Goal: Task Accomplishment & Management: Complete application form

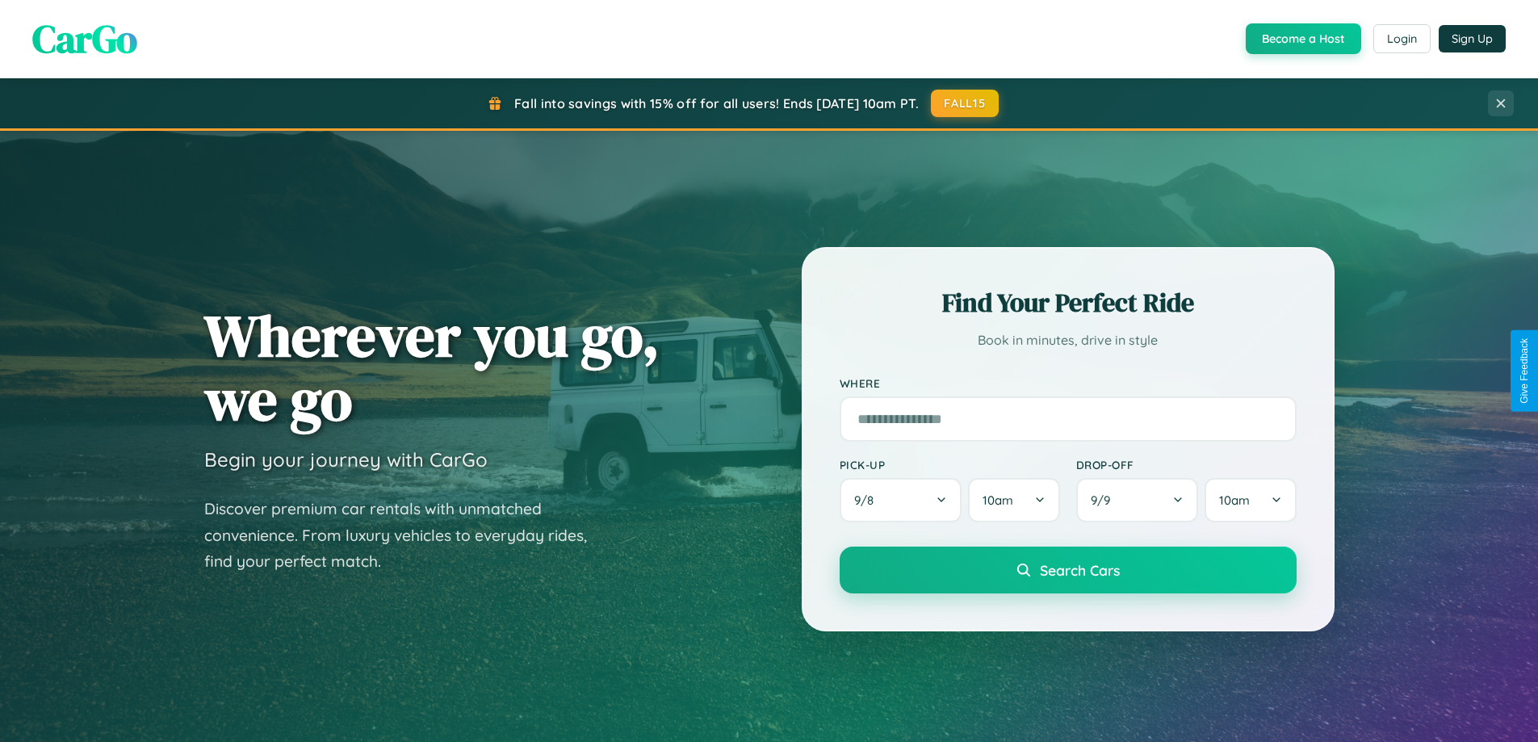
scroll to position [696, 0]
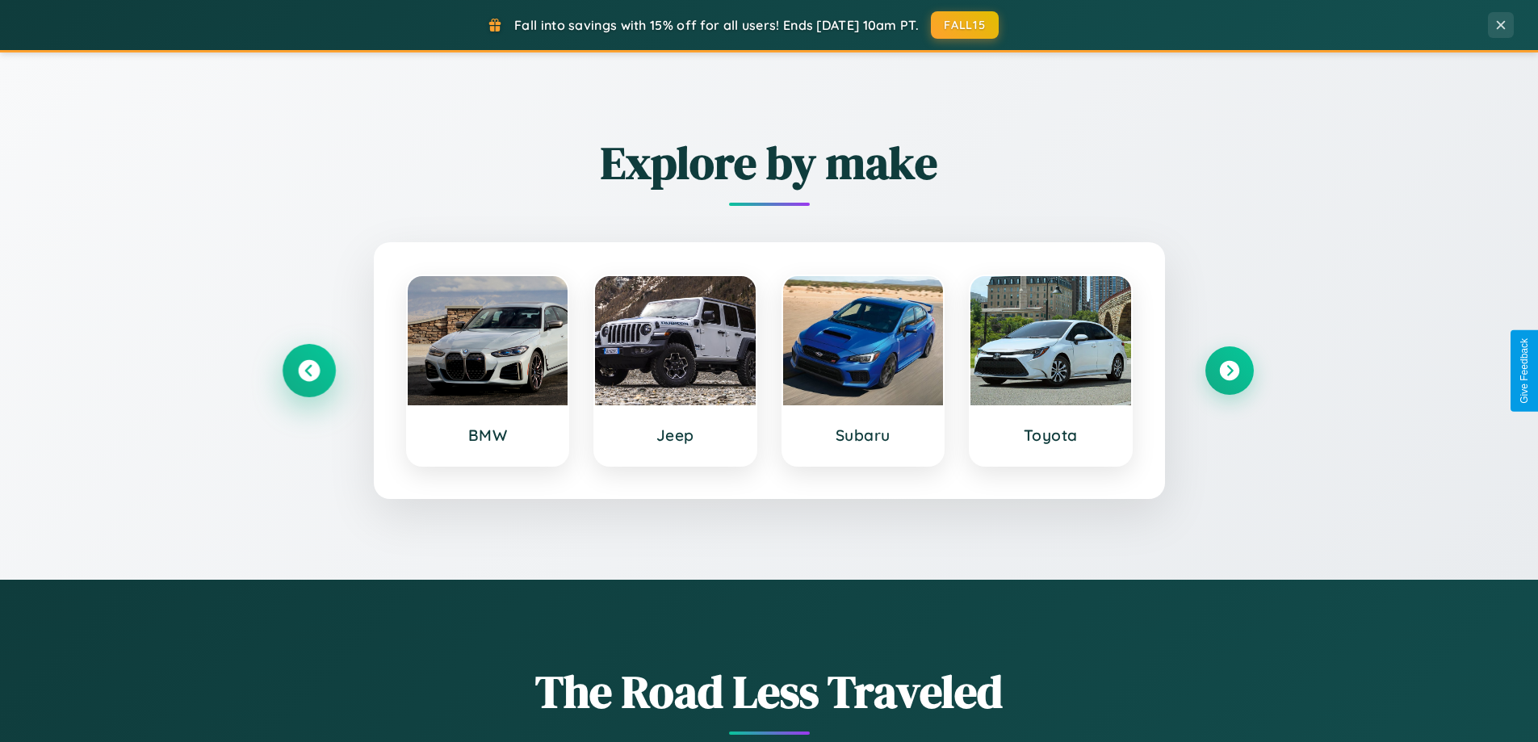
click at [308, 371] on icon at bounding box center [309, 371] width 22 height 22
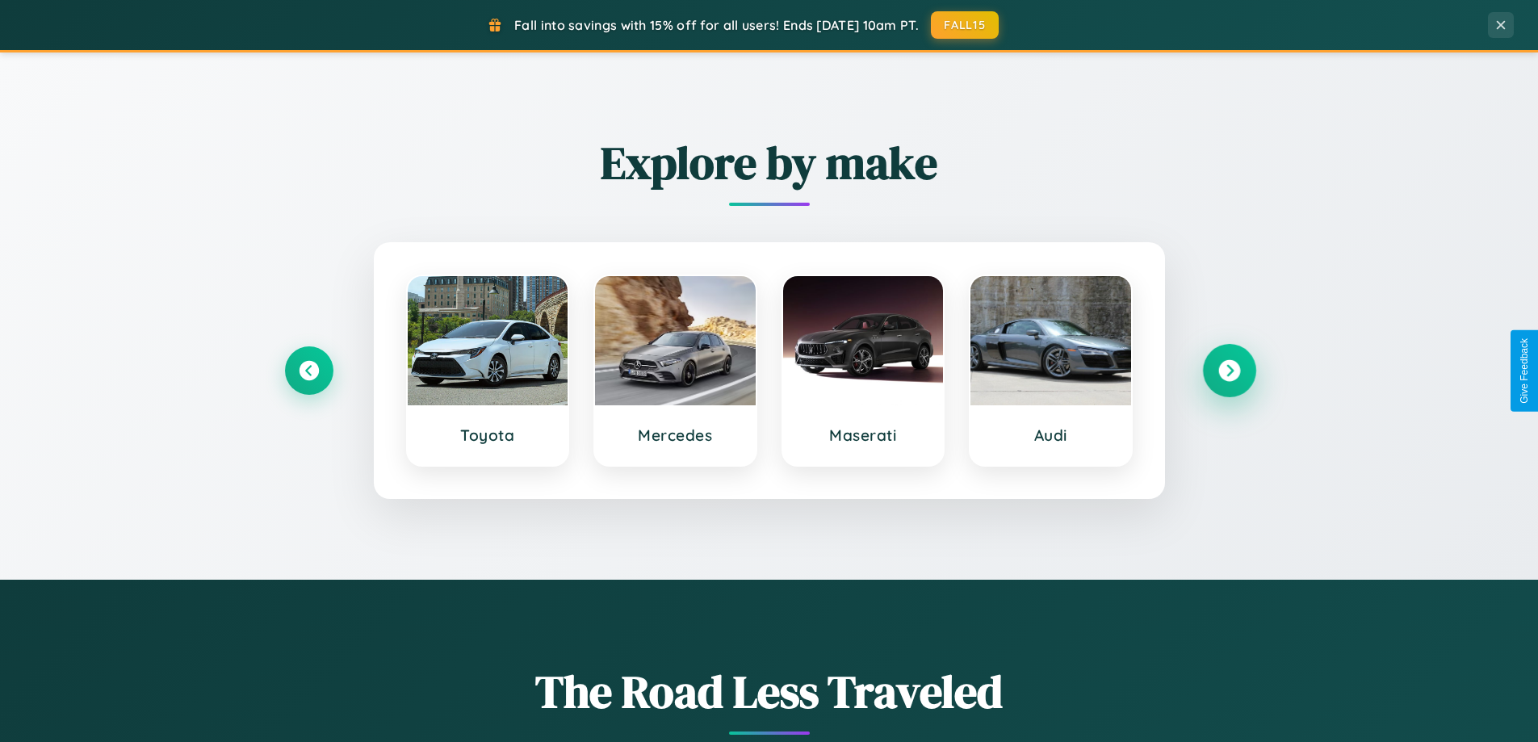
click at [1229, 371] on icon at bounding box center [1229, 371] width 22 height 22
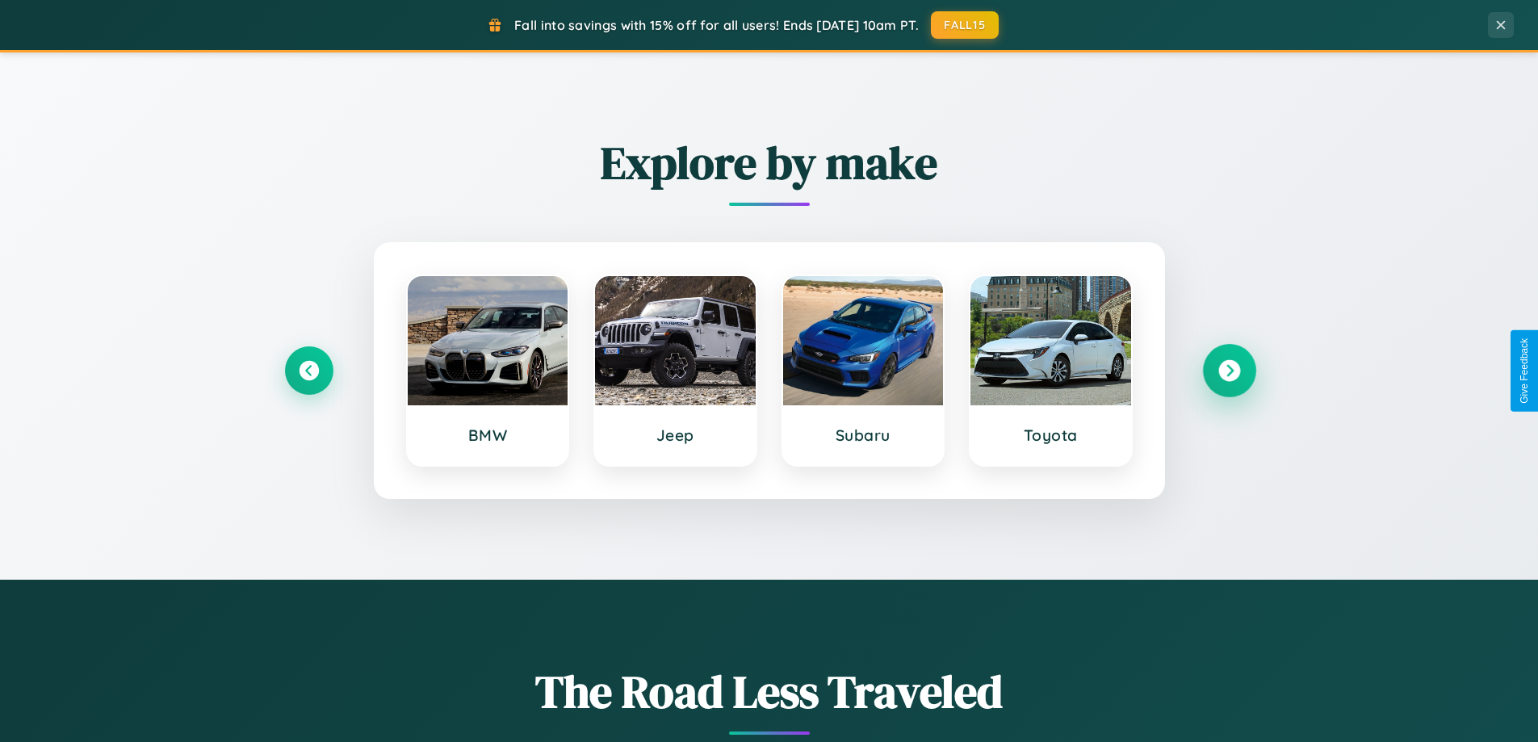
click at [1229, 371] on icon at bounding box center [1229, 371] width 22 height 22
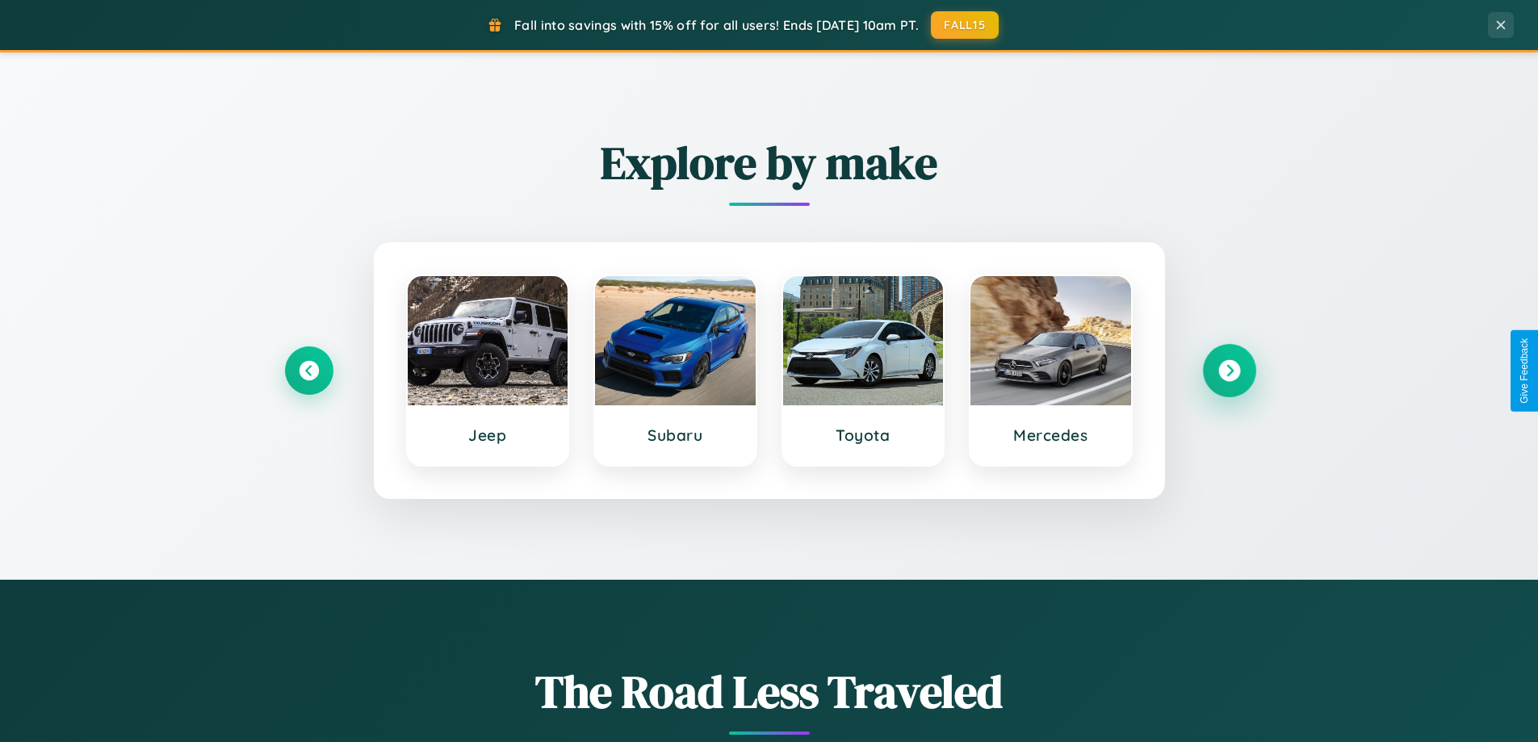
click at [1229, 371] on icon at bounding box center [1229, 371] width 22 height 22
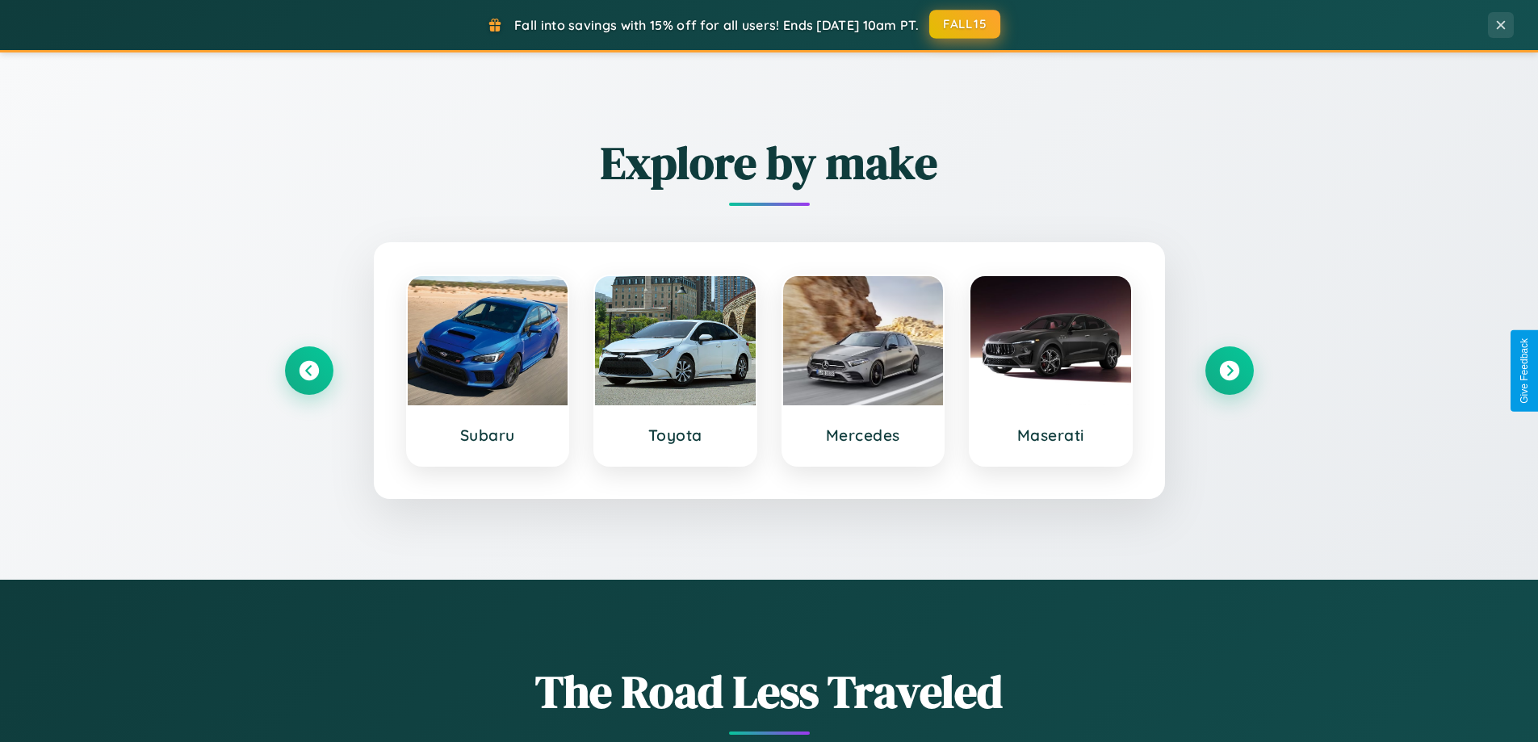
click at [966, 25] on button "FALL15" at bounding box center [964, 24] width 71 height 29
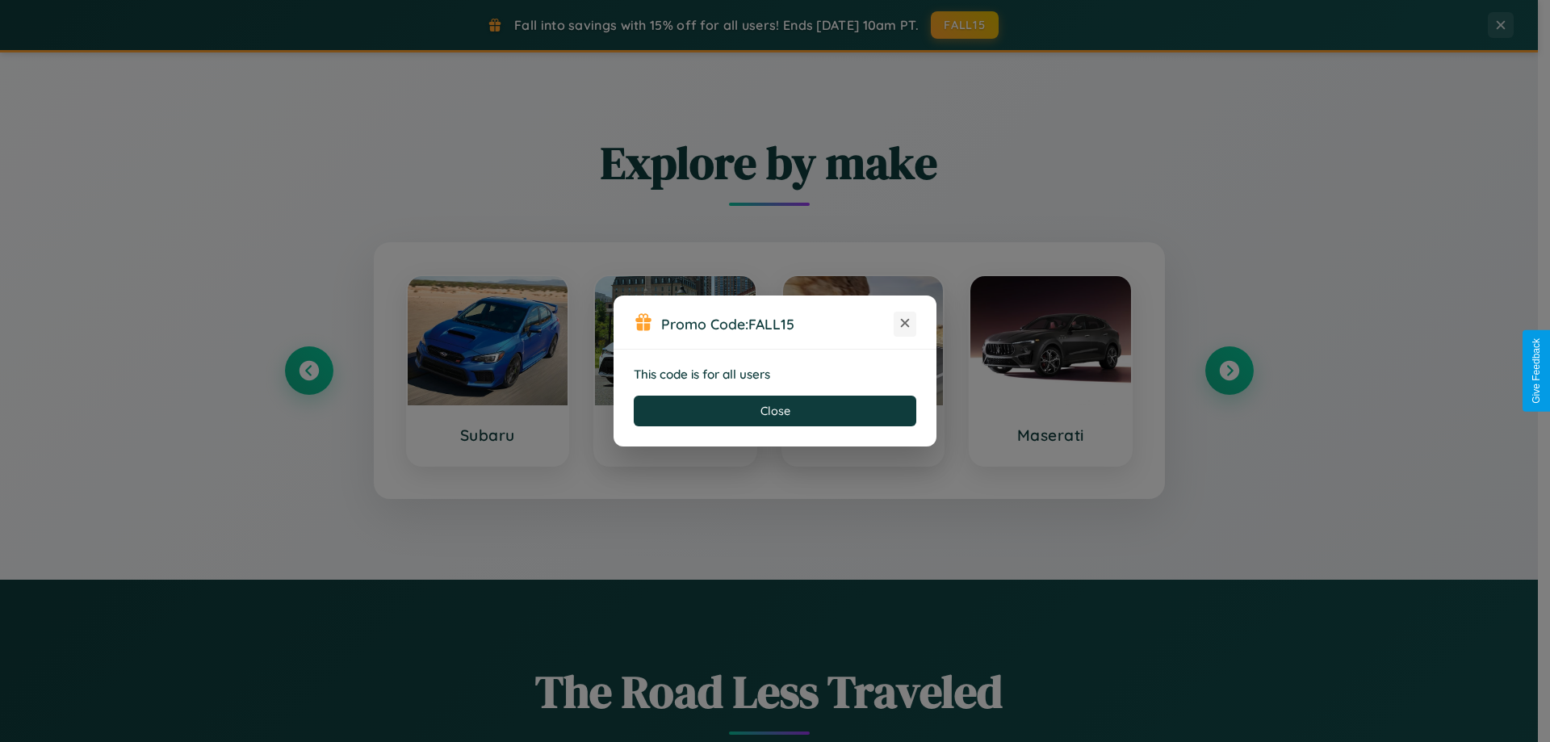
click at [905, 324] on icon at bounding box center [905, 323] width 16 height 16
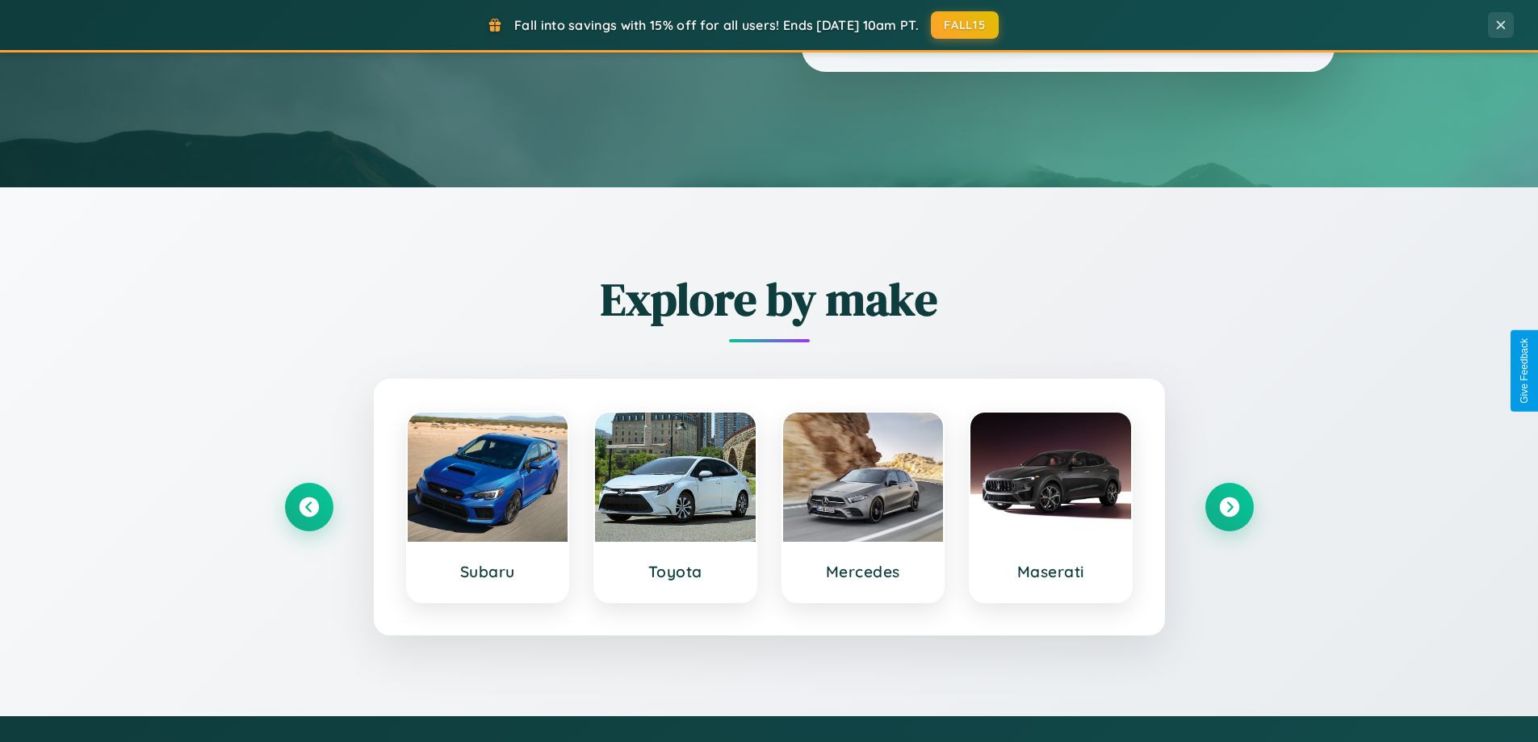
scroll to position [0, 0]
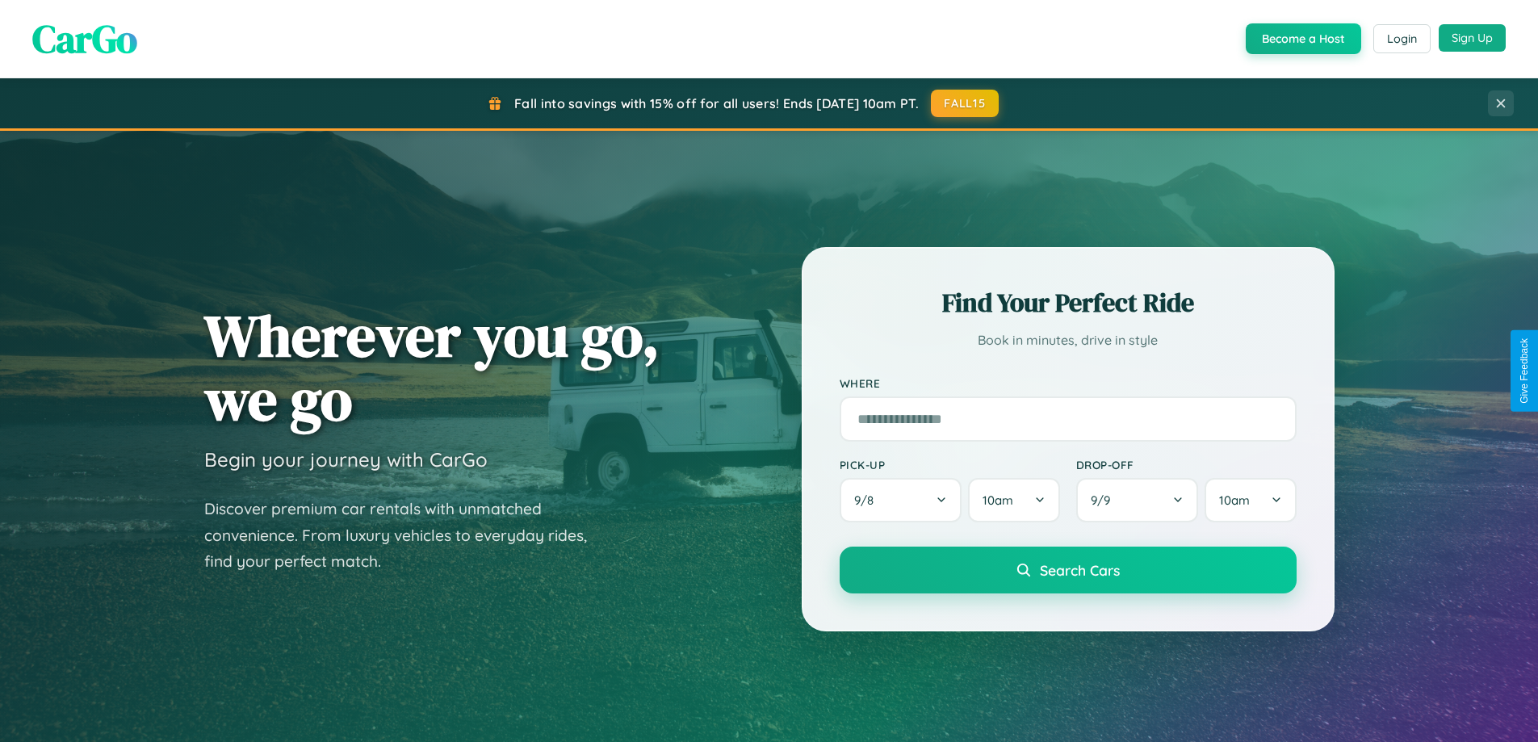
click at [1472, 38] on button "Sign Up" at bounding box center [1472, 37] width 67 height 27
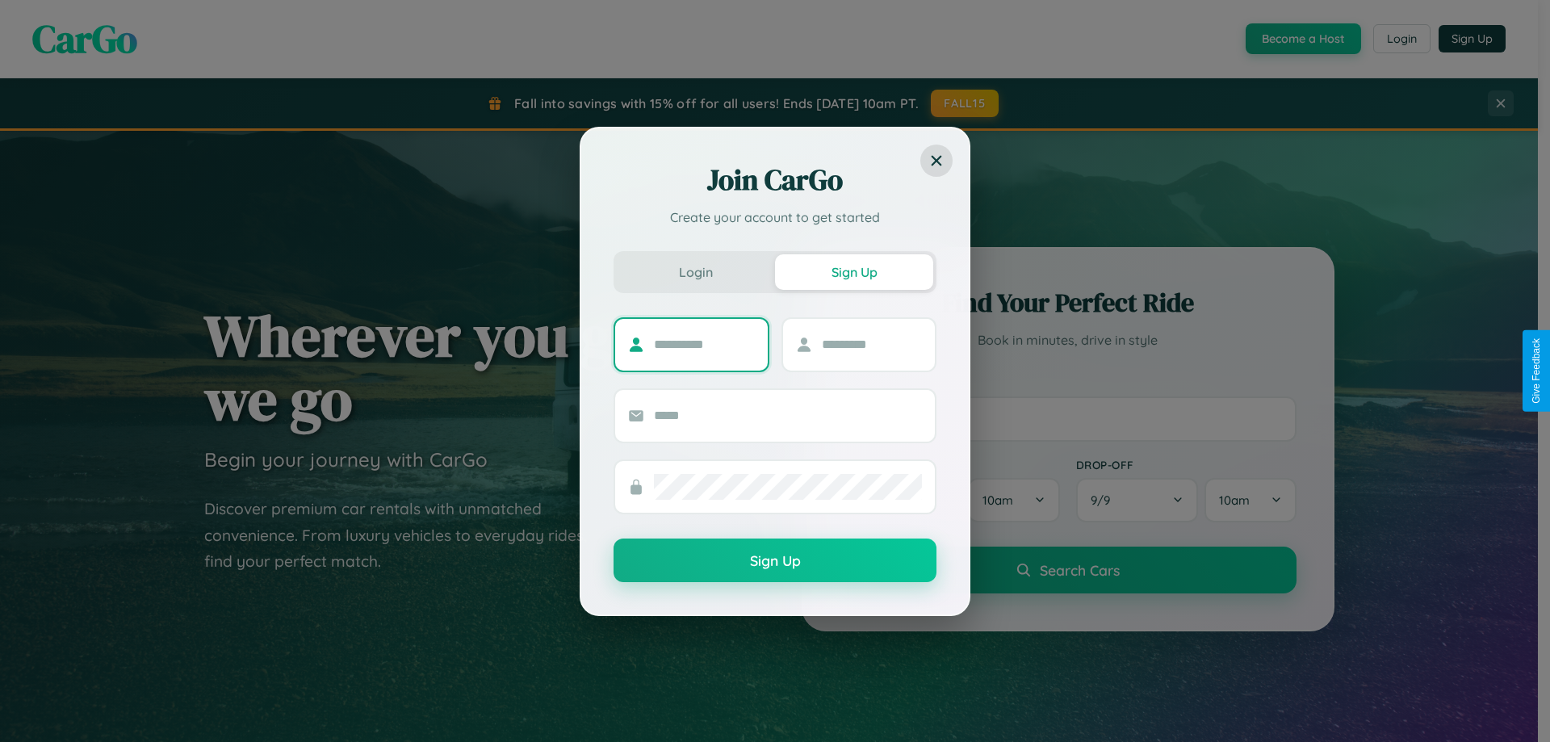
click at [704, 344] on input "text" at bounding box center [704, 345] width 101 height 26
type input "********"
click at [871, 344] on input "text" at bounding box center [872, 345] width 101 height 26
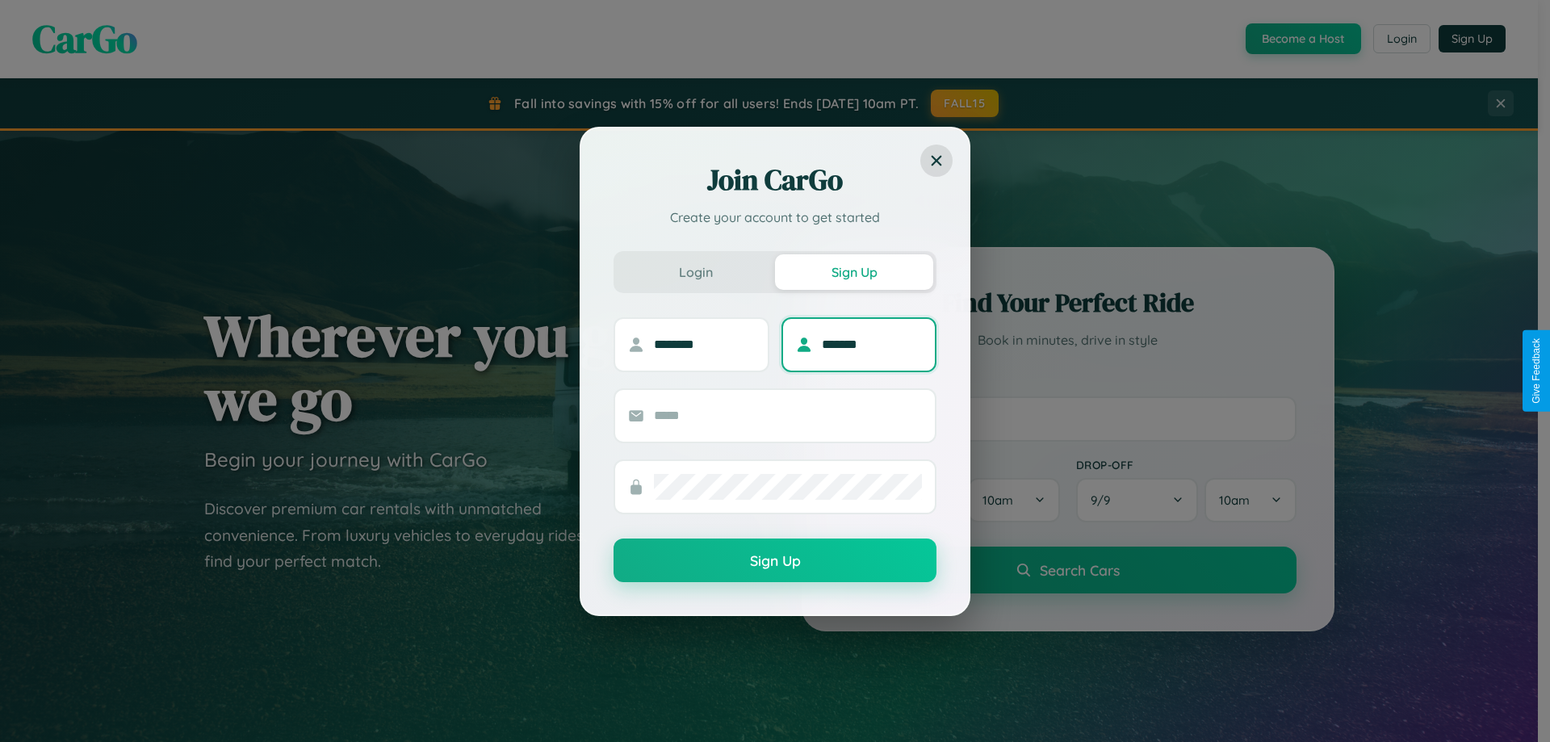
type input "*******"
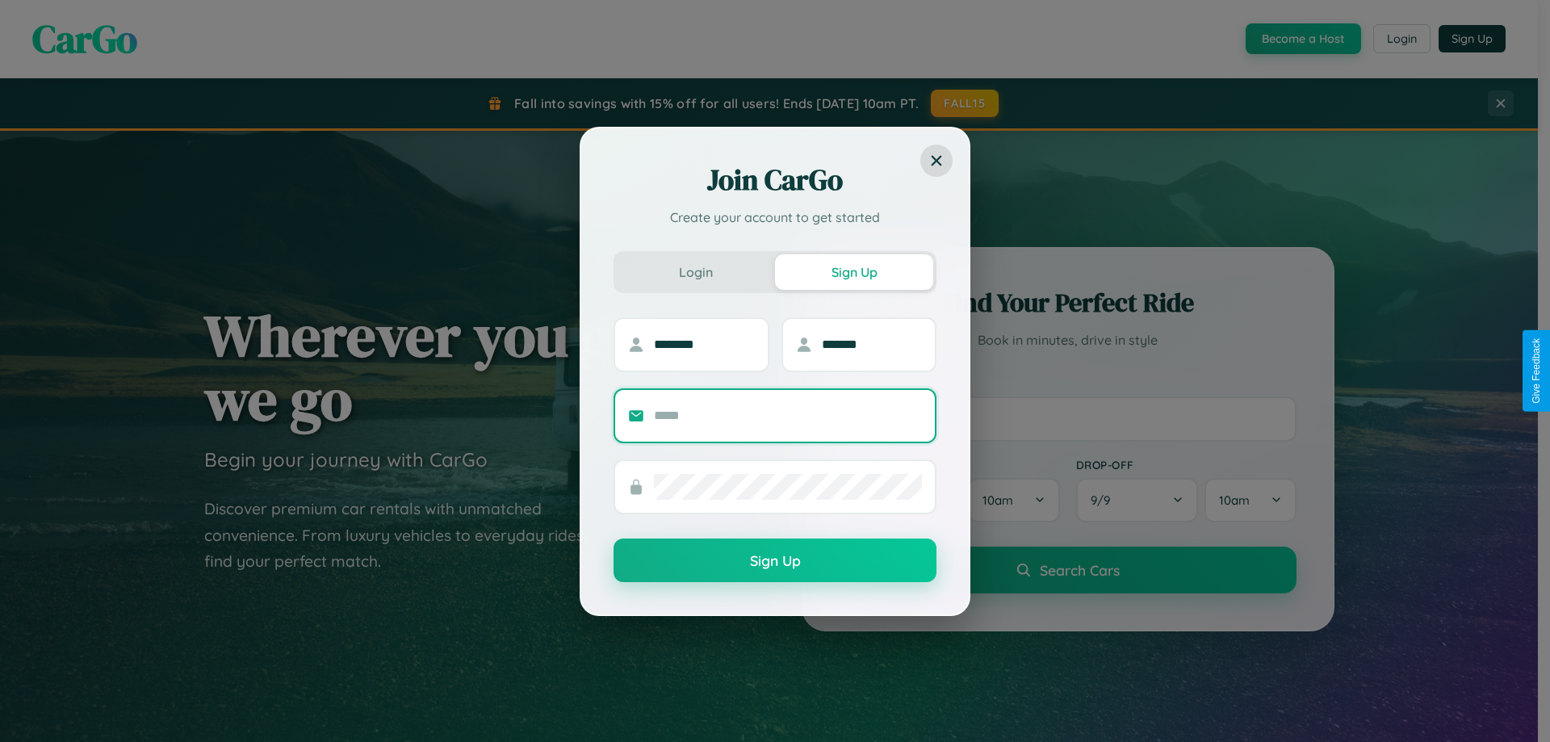
click at [788, 415] on input "text" at bounding box center [788, 416] width 268 height 26
type input "**********"
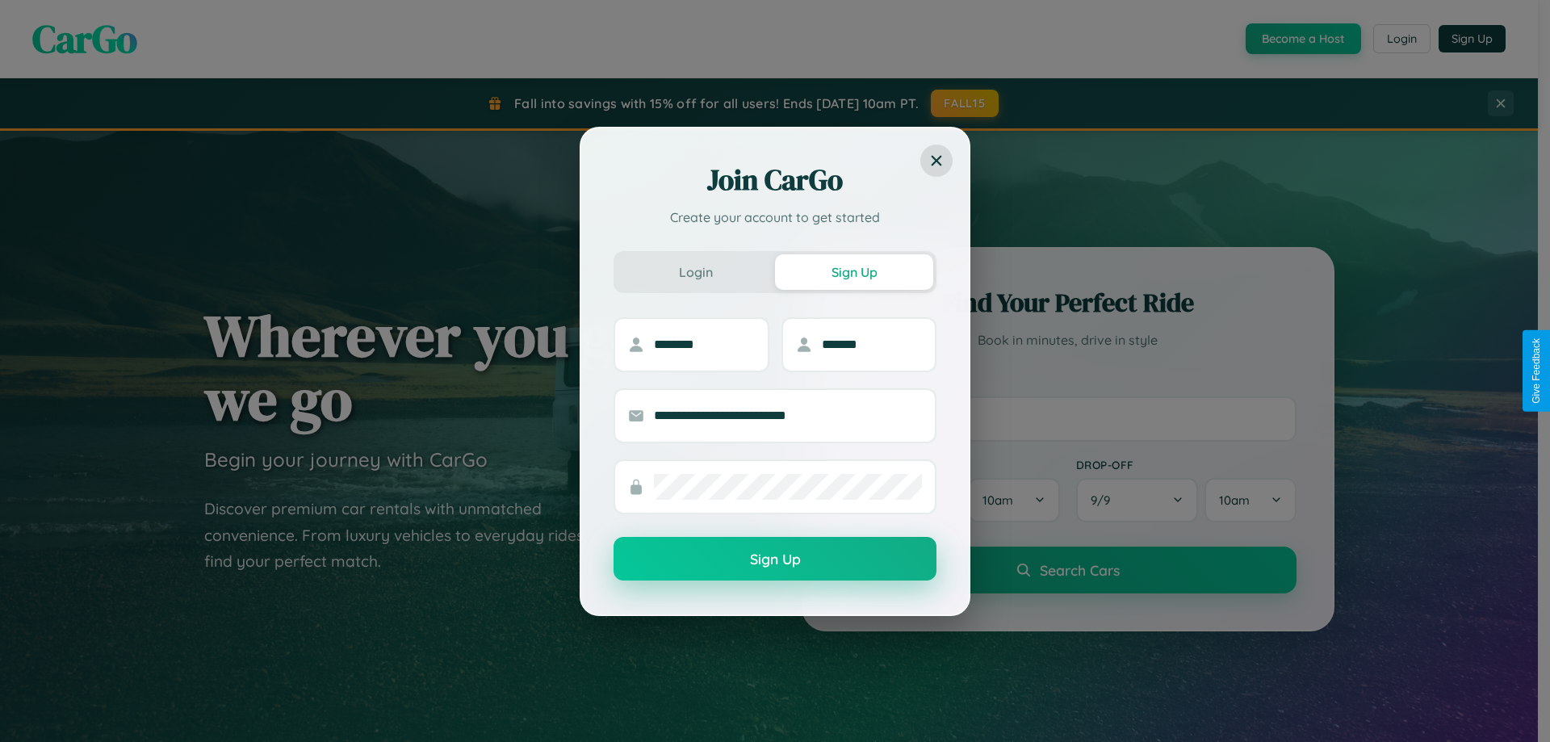
click at [775, 559] on button "Sign Up" at bounding box center [775, 559] width 323 height 44
